Goal: Information Seeking & Learning: Check status

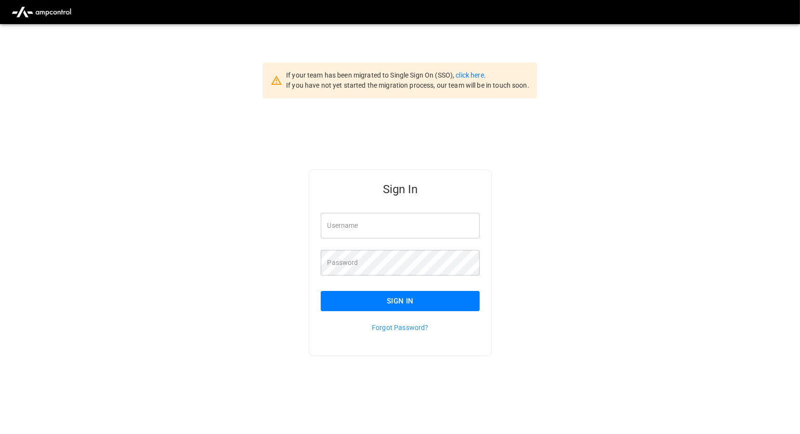
type input "*********"
click at [350, 305] on button "Sign In" at bounding box center [400, 301] width 159 height 20
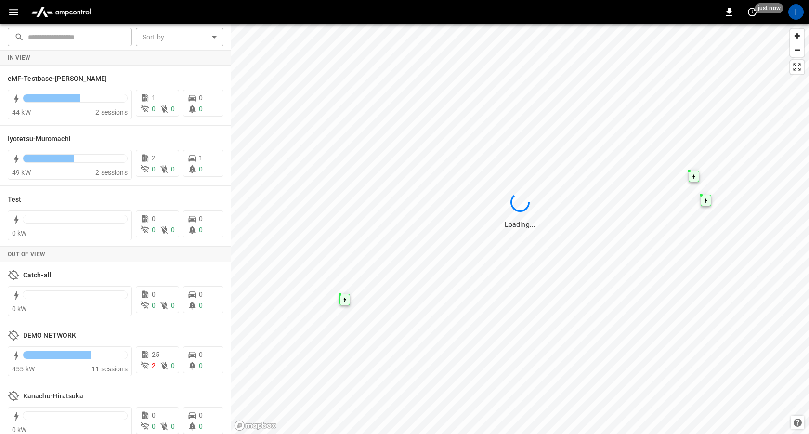
click at [14, 9] on icon "button" at bounding box center [13, 12] width 9 height 6
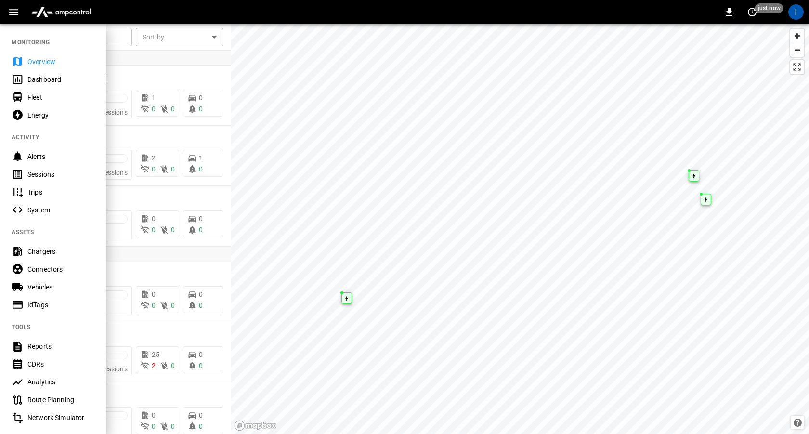
click at [56, 176] on div "Sessions" at bounding box center [60, 175] width 67 height 10
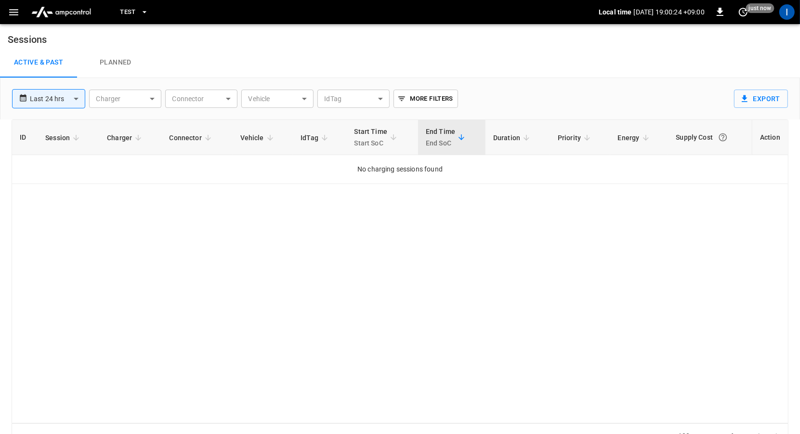
click at [144, 15] on icon "button" at bounding box center [145, 12] width 10 height 10
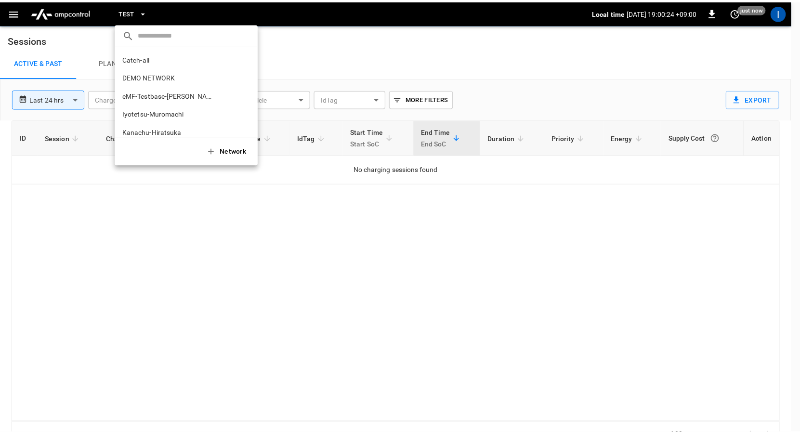
scroll to position [26, 0]
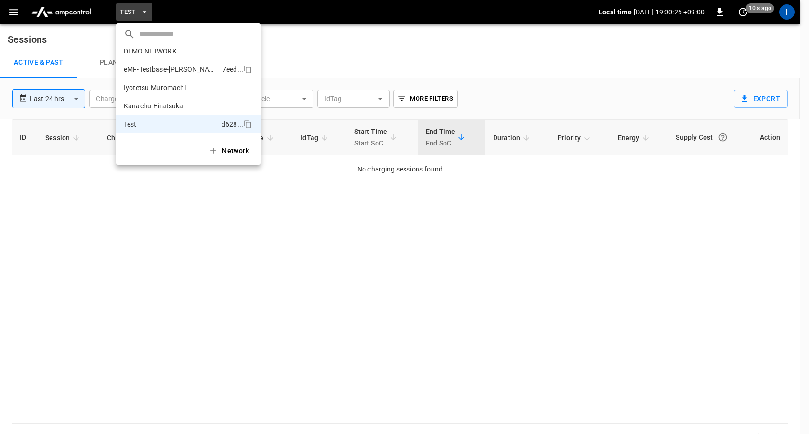
click at [181, 72] on p "eMF-Testbase-[PERSON_NAME]" at bounding box center [171, 70] width 95 height 10
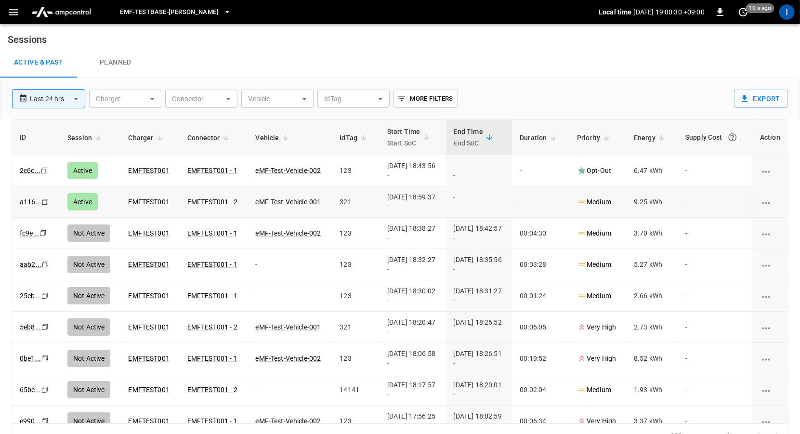
click at [605, 200] on p "Medium" at bounding box center [594, 202] width 34 height 10
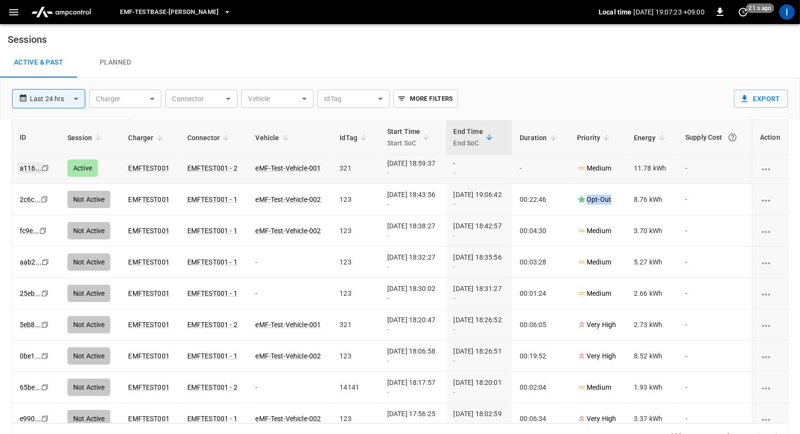
click at [25, 165] on link "a116 ..." at bounding box center [31, 168] width 26 height 12
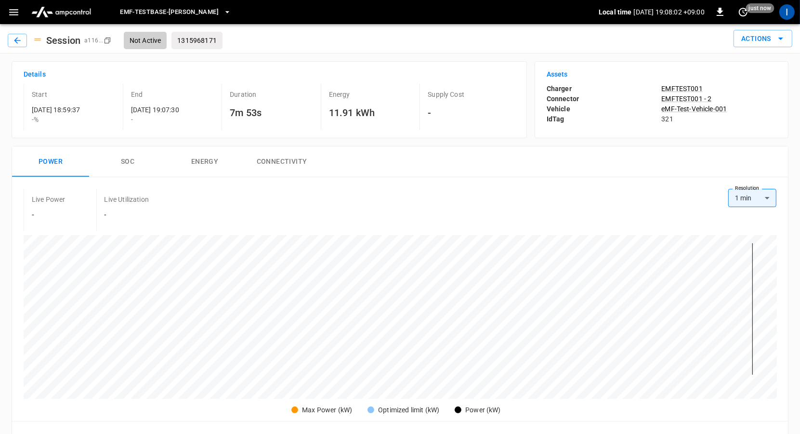
scroll to position [440, 0]
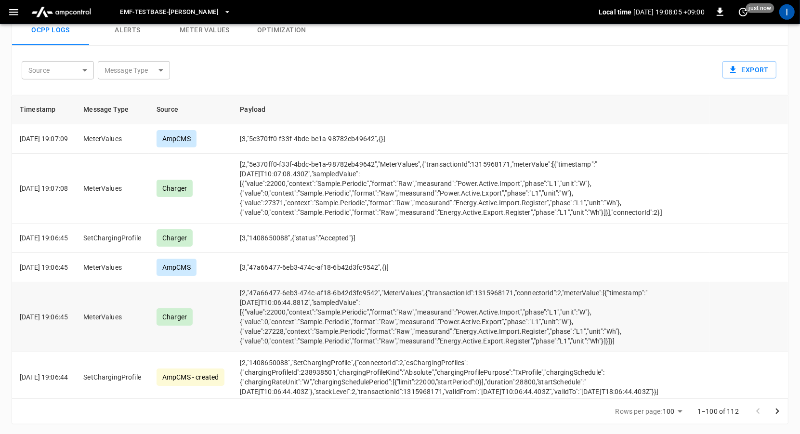
click at [486, 309] on td "[2,"47a66477-6eb3-474c-af18-6b42d3fc9542","MeterValues",{"transactionId":131596…" at bounding box center [470, 317] width 477 height 70
click at [293, 308] on td "[2,"47a66477-6eb3-474c-af18-6b42d3fc9542","MeterValues",{"transactionId":131596…" at bounding box center [470, 317] width 477 height 70
click at [266, 322] on td "[2,"47a66477-6eb3-474c-af18-6b42d3fc9542","MeterValues",{"transactionId":131596…" at bounding box center [470, 317] width 477 height 70
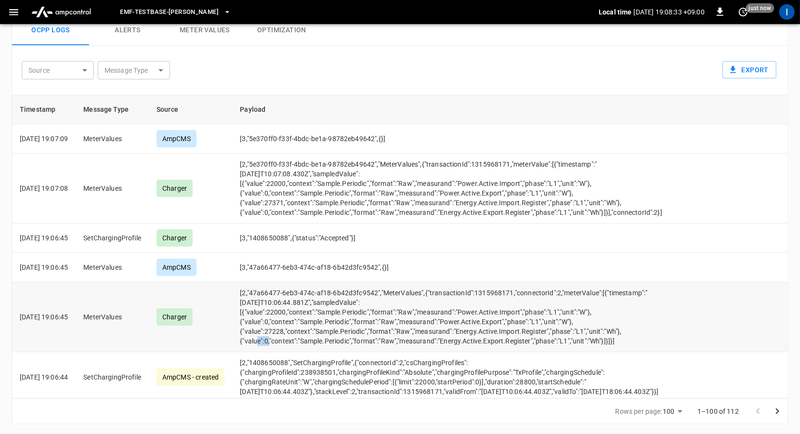
click at [266, 322] on td "[2,"47a66477-6eb3-474c-af18-6b42d3fc9542","MeterValues",{"transactionId":131596…" at bounding box center [470, 317] width 477 height 70
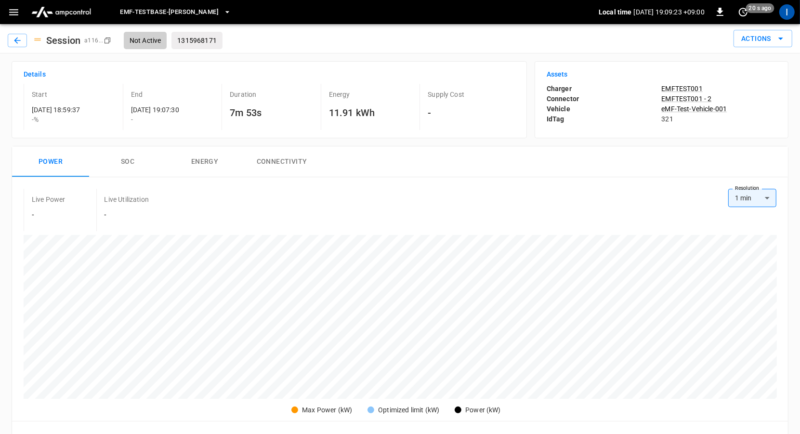
scroll to position [1, 0]
click at [22, 35] on button "button" at bounding box center [17, 38] width 19 height 13
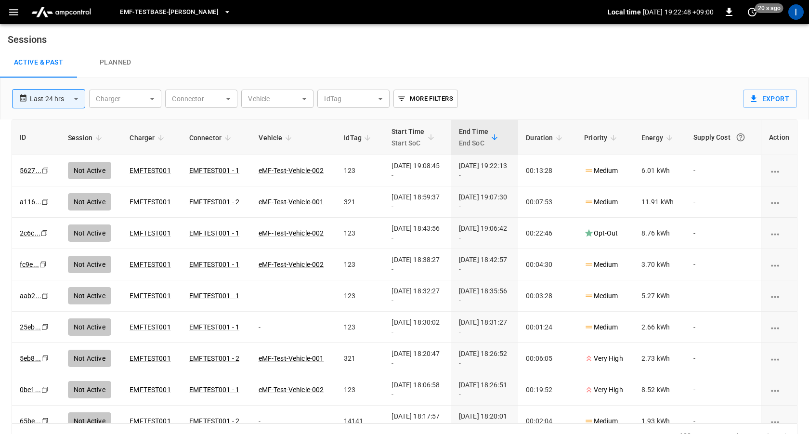
click at [67, 104] on body "**********" at bounding box center [404, 224] width 809 height 449
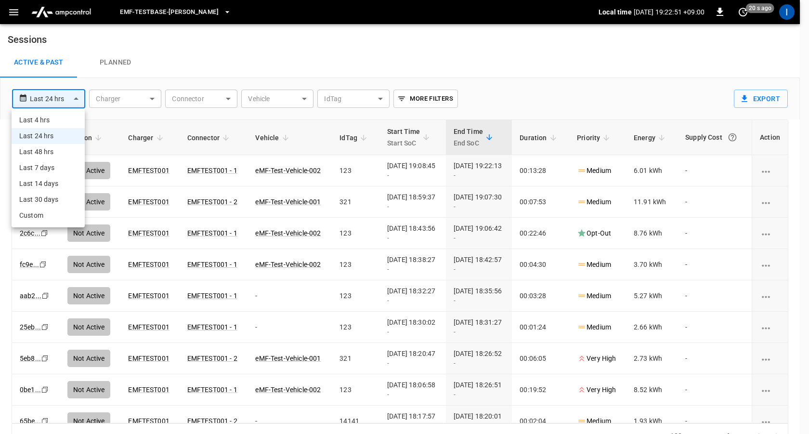
click at [65, 118] on li "Last 4 hrs" at bounding box center [48, 120] width 73 height 16
type input "**********"
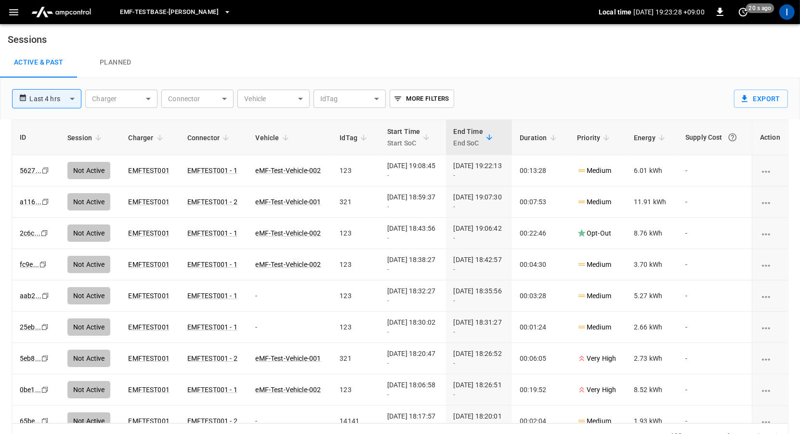
click at [697, 17] on div "Local time 2025-08-29 19:23:28 +09:00 0 20 s ago" at bounding box center [686, 11] width 175 height 15
click at [696, 15] on p "2025-08-29 19:23:28 +09:00" at bounding box center [669, 12] width 71 height 10
click at [641, 14] on p "2025-08-29 19:23:30 +09:00" at bounding box center [669, 12] width 71 height 10
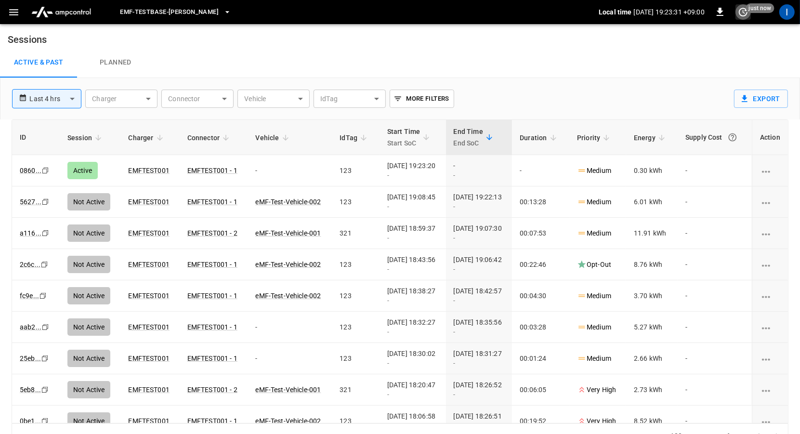
click at [740, 13] on icon "set refresh interval" at bounding box center [743, 12] width 12 height 12
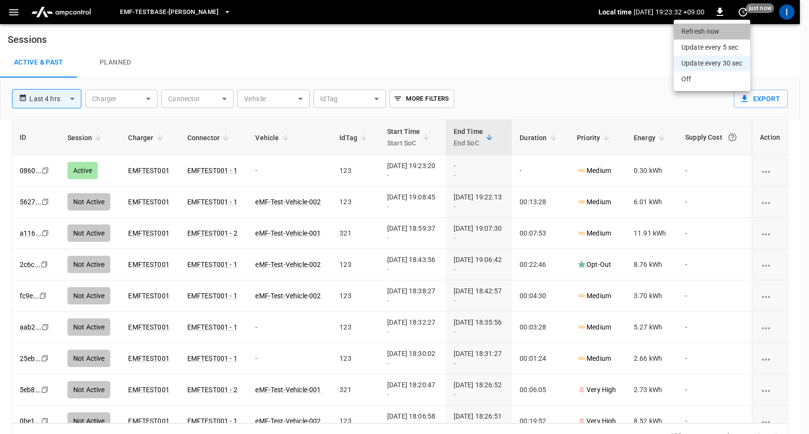
click at [721, 29] on li "Refresh now" at bounding box center [712, 32] width 77 height 16
click at [739, 13] on div at bounding box center [404, 217] width 809 height 434
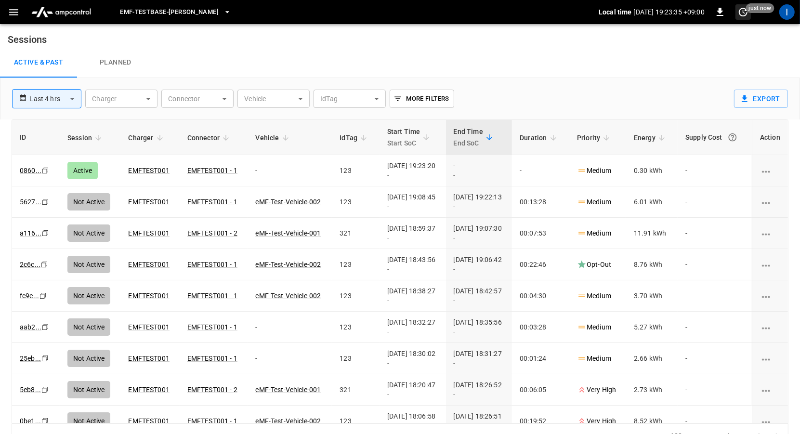
click at [746, 11] on icon "set refresh interval" at bounding box center [743, 12] width 9 height 9
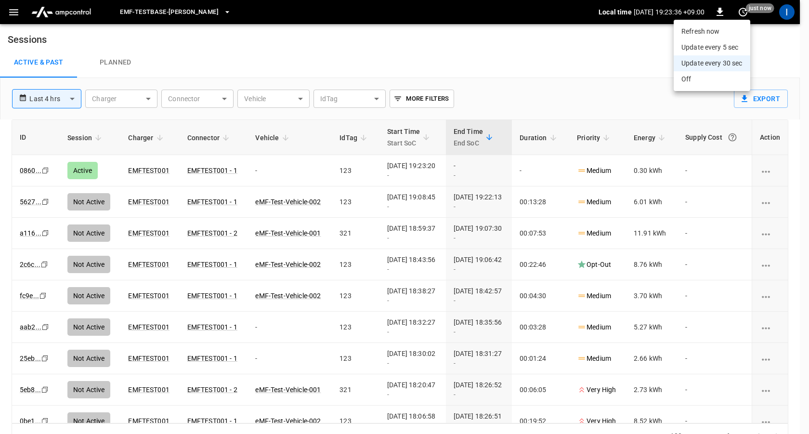
click at [713, 47] on li "Update every 5 sec" at bounding box center [712, 47] width 77 height 16
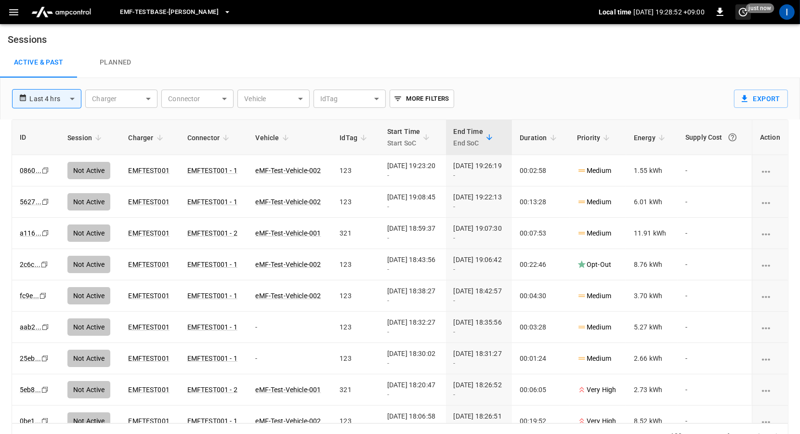
click at [739, 12] on icon "set refresh interval" at bounding box center [743, 12] width 9 height 9
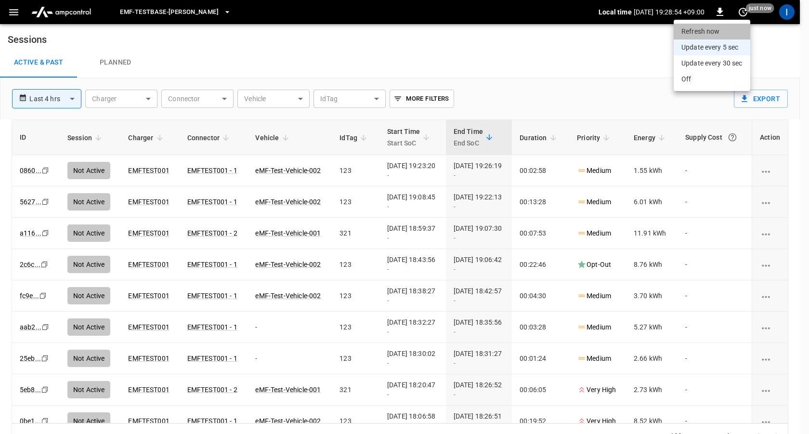
click at [713, 29] on li "Refresh now" at bounding box center [712, 32] width 77 height 16
click at [513, 50] on div at bounding box center [404, 217] width 809 height 434
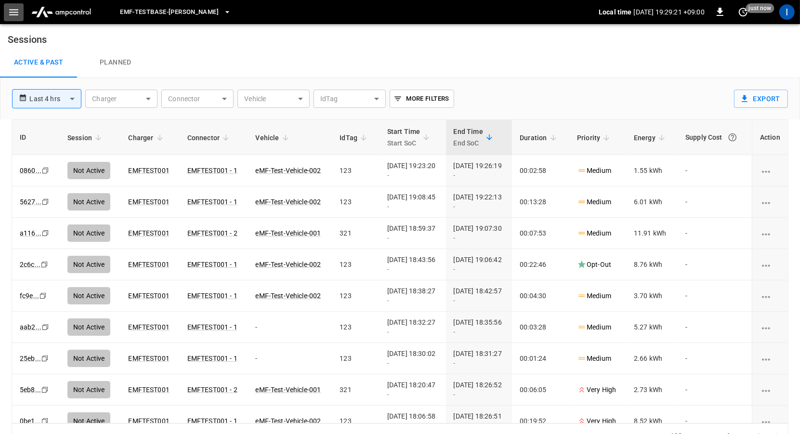
click at [13, 6] on icon "button" at bounding box center [14, 12] width 12 height 12
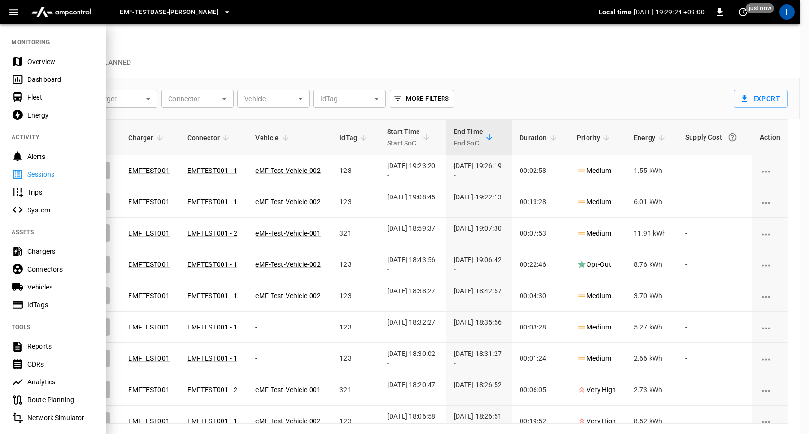
click at [70, 256] on div "Chargers" at bounding box center [53, 251] width 106 height 18
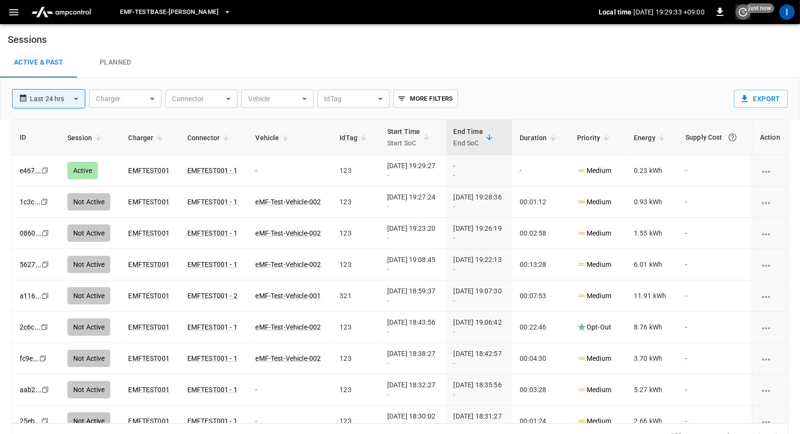
click at [747, 13] on icon "set refresh interval" at bounding box center [743, 12] width 9 height 9
click at [584, 59] on div "Active & Past Planned" at bounding box center [400, 62] width 800 height 31
click at [270, 170] on td "-" at bounding box center [290, 170] width 84 height 31
click at [604, 167] on p "Medium" at bounding box center [594, 171] width 34 height 10
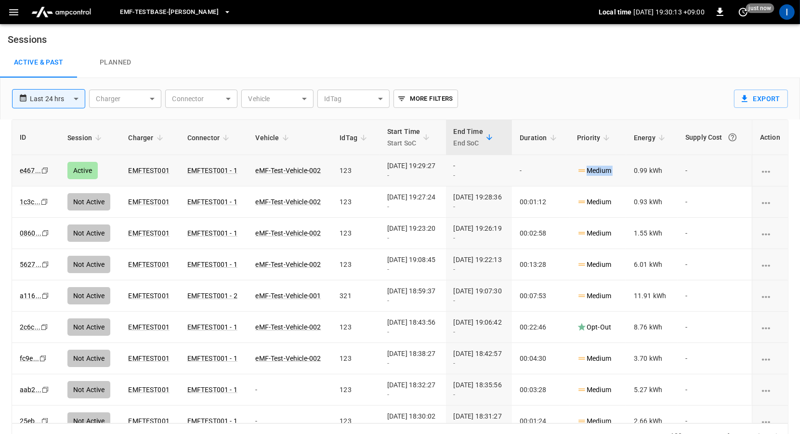
click at [604, 167] on p "Medium" at bounding box center [594, 171] width 34 height 10
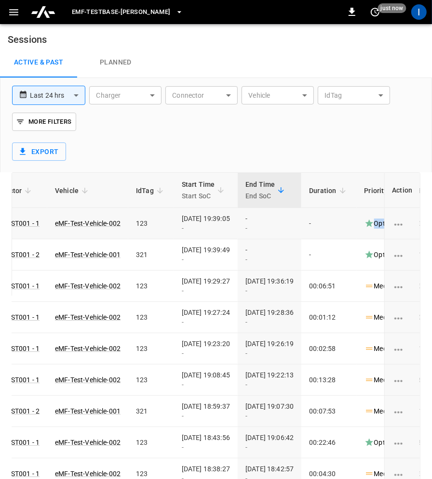
scroll to position [0, 205]
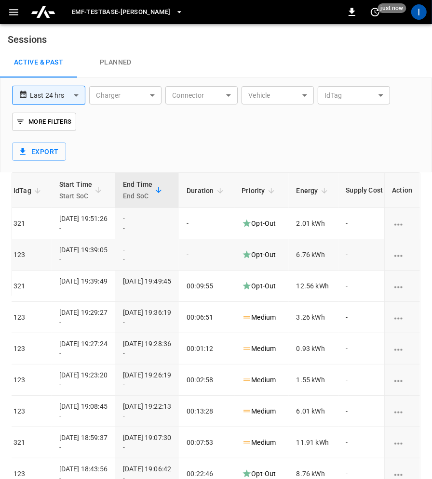
scroll to position [0, 318]
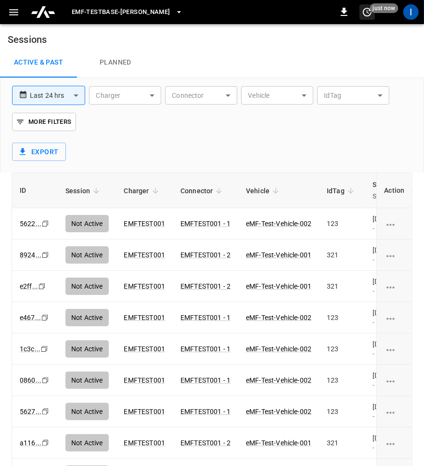
click at [371, 10] on span "just now" at bounding box center [384, 8] width 28 height 10
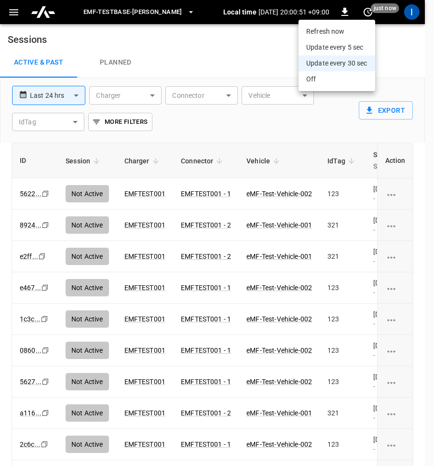
click at [338, 50] on li "Update every 5 sec" at bounding box center [336, 47] width 77 height 16
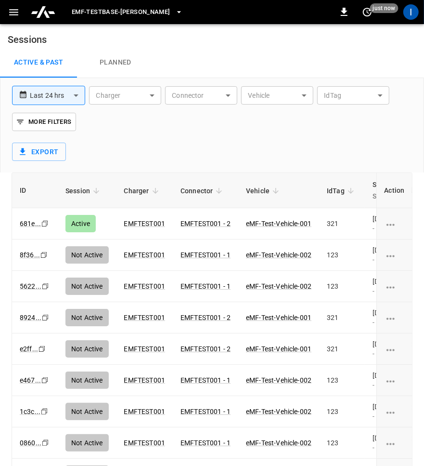
scroll to position [0, 1]
